Goal: Find specific page/section: Find specific page/section

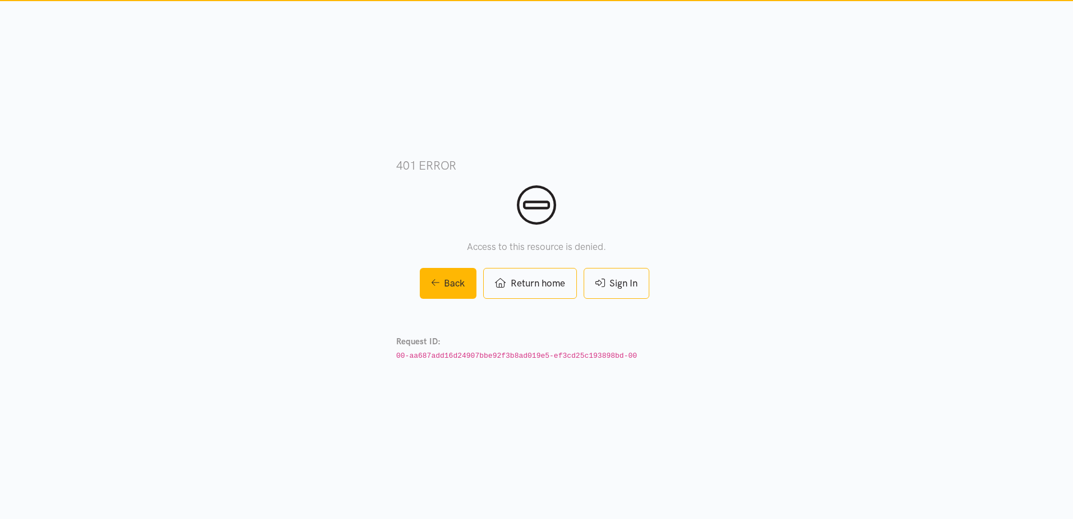
click at [630, 280] on link "Sign In" at bounding box center [617, 283] width 66 height 31
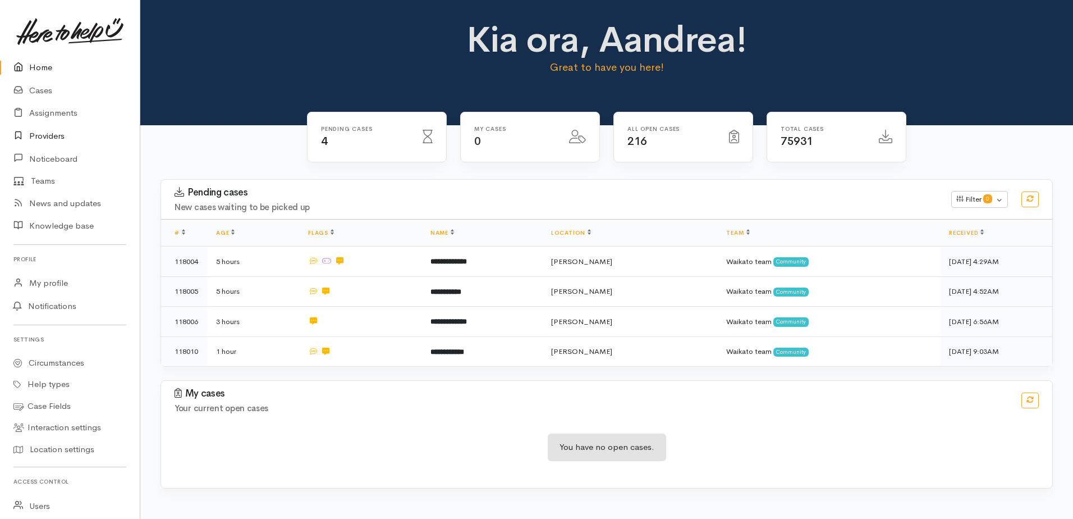
click at [41, 138] on link "Providers" at bounding box center [70, 136] width 140 height 23
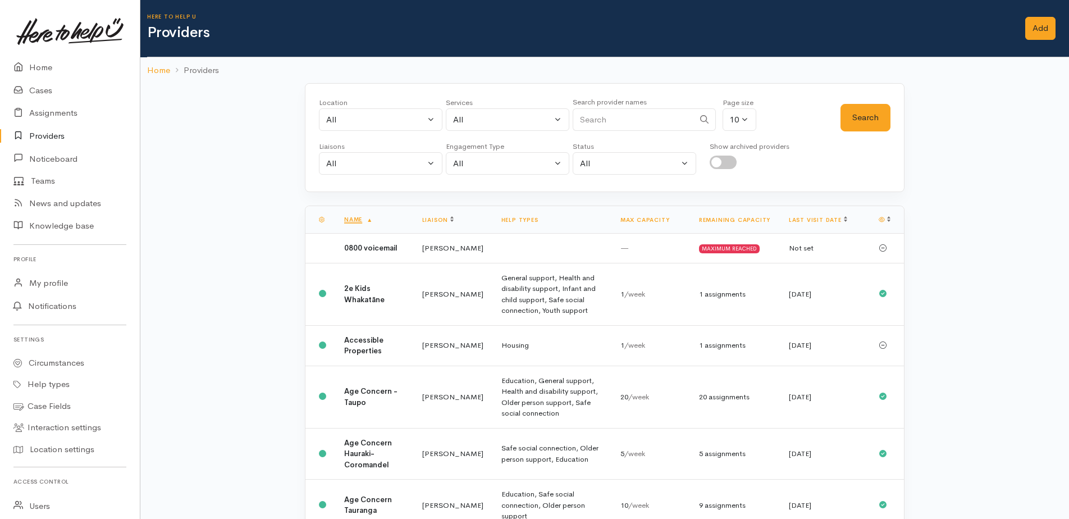
click at [611, 122] on input "Search" at bounding box center [633, 119] width 121 height 23
type input "st [PERSON_NAME]"
click at [872, 115] on button "Search" at bounding box center [865, 118] width 50 height 28
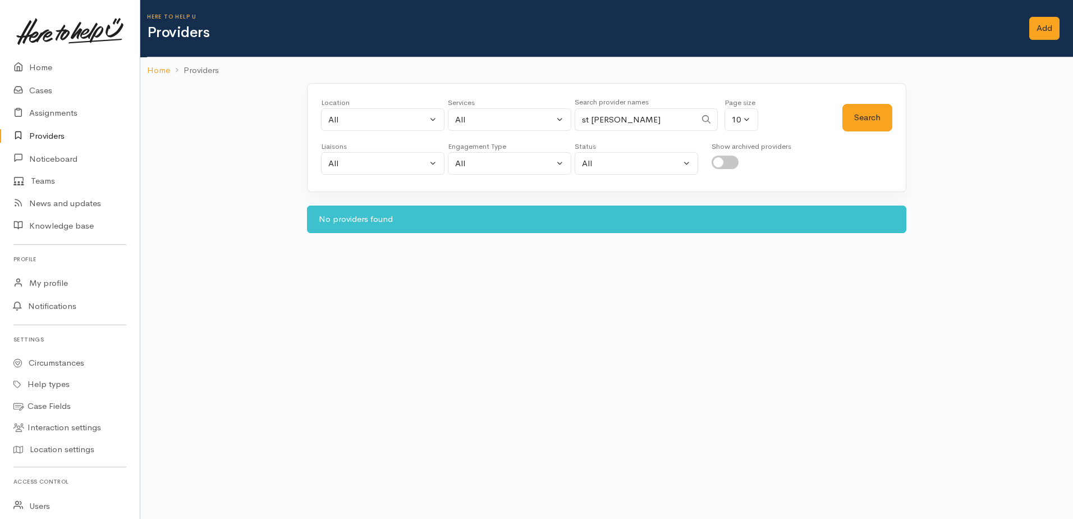
click at [645, 121] on input "st [PERSON_NAME]" at bounding box center [635, 119] width 121 height 23
drag, startPoint x: 38, startPoint y: 69, endPoint x: 132, endPoint y: 69, distance: 93.8
click at [38, 69] on link "Home" at bounding box center [70, 67] width 140 height 23
